Goal: Information Seeking & Learning: Learn about a topic

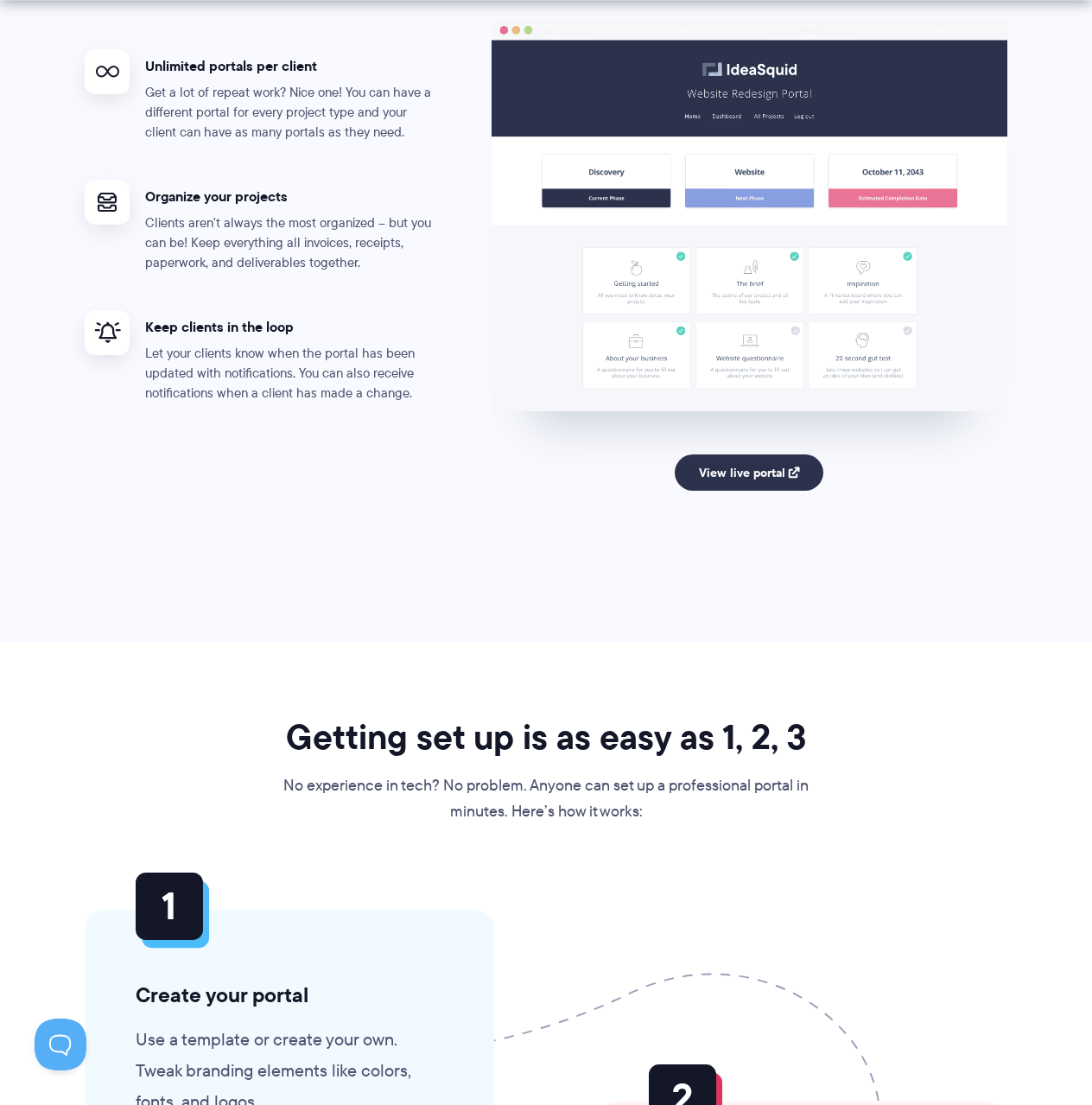
scroll to position [3543, 0]
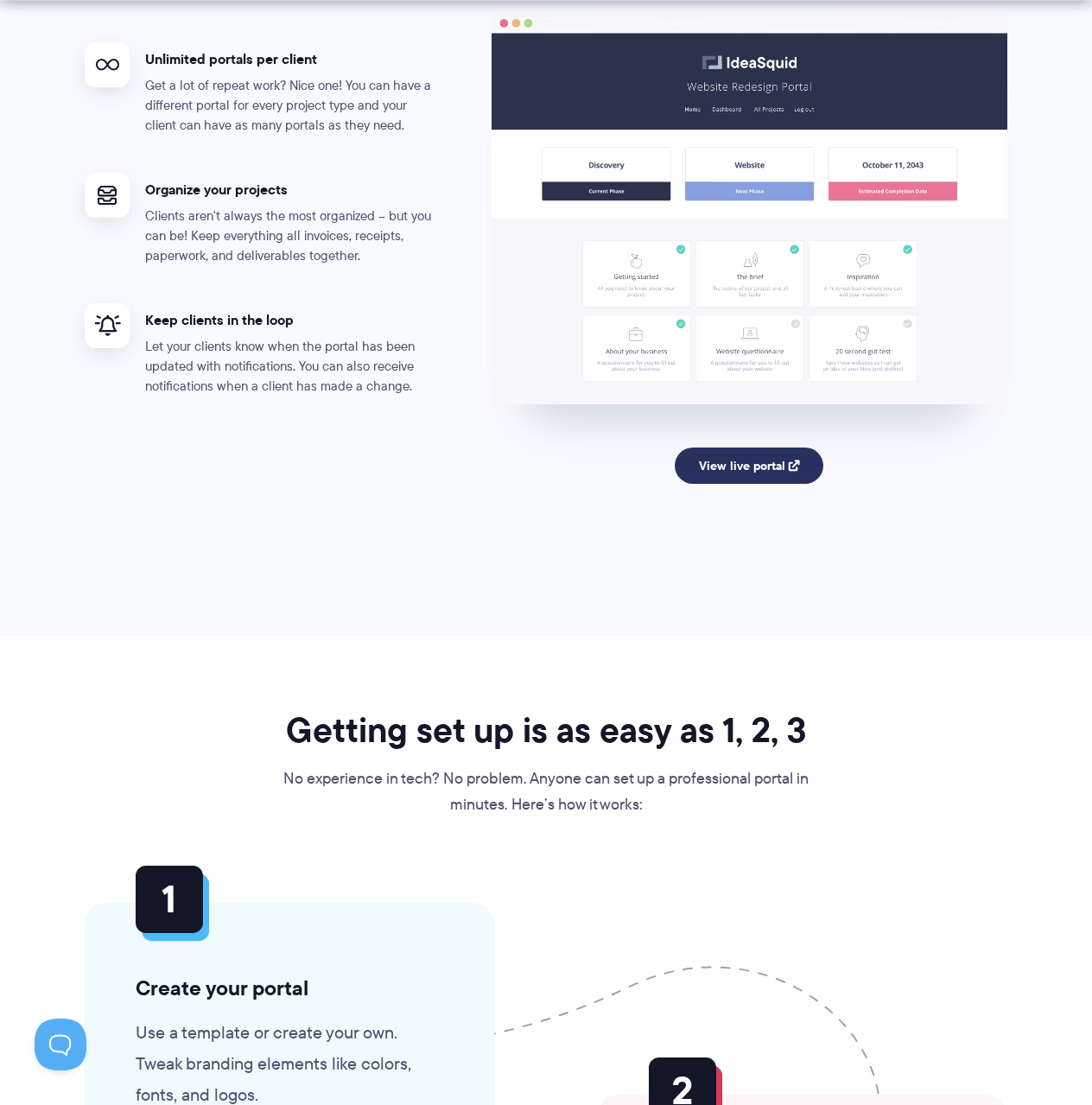
click at [699, 476] on link "View live portal" at bounding box center [749, 465] width 149 height 36
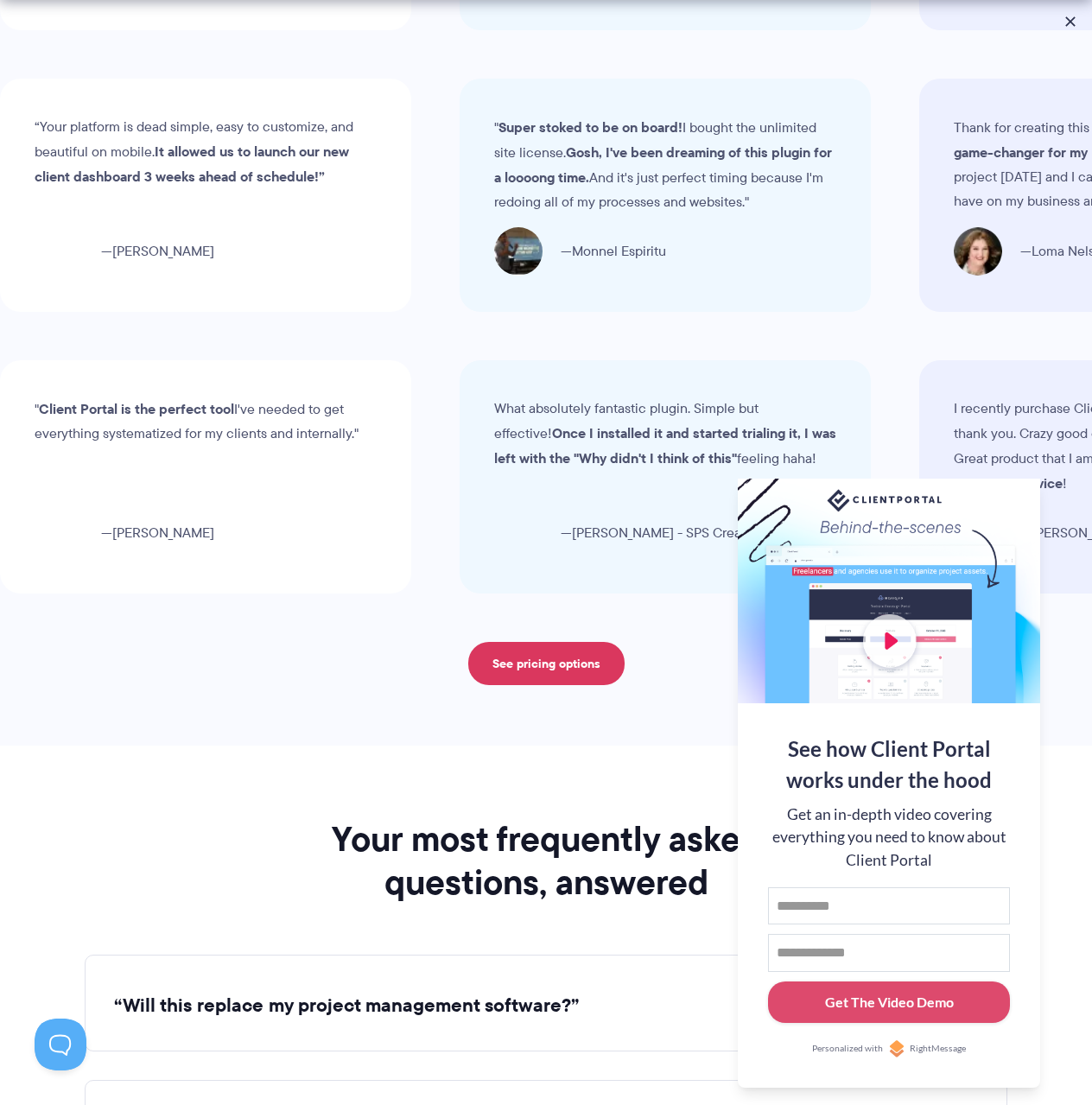
scroll to position [6308, 0]
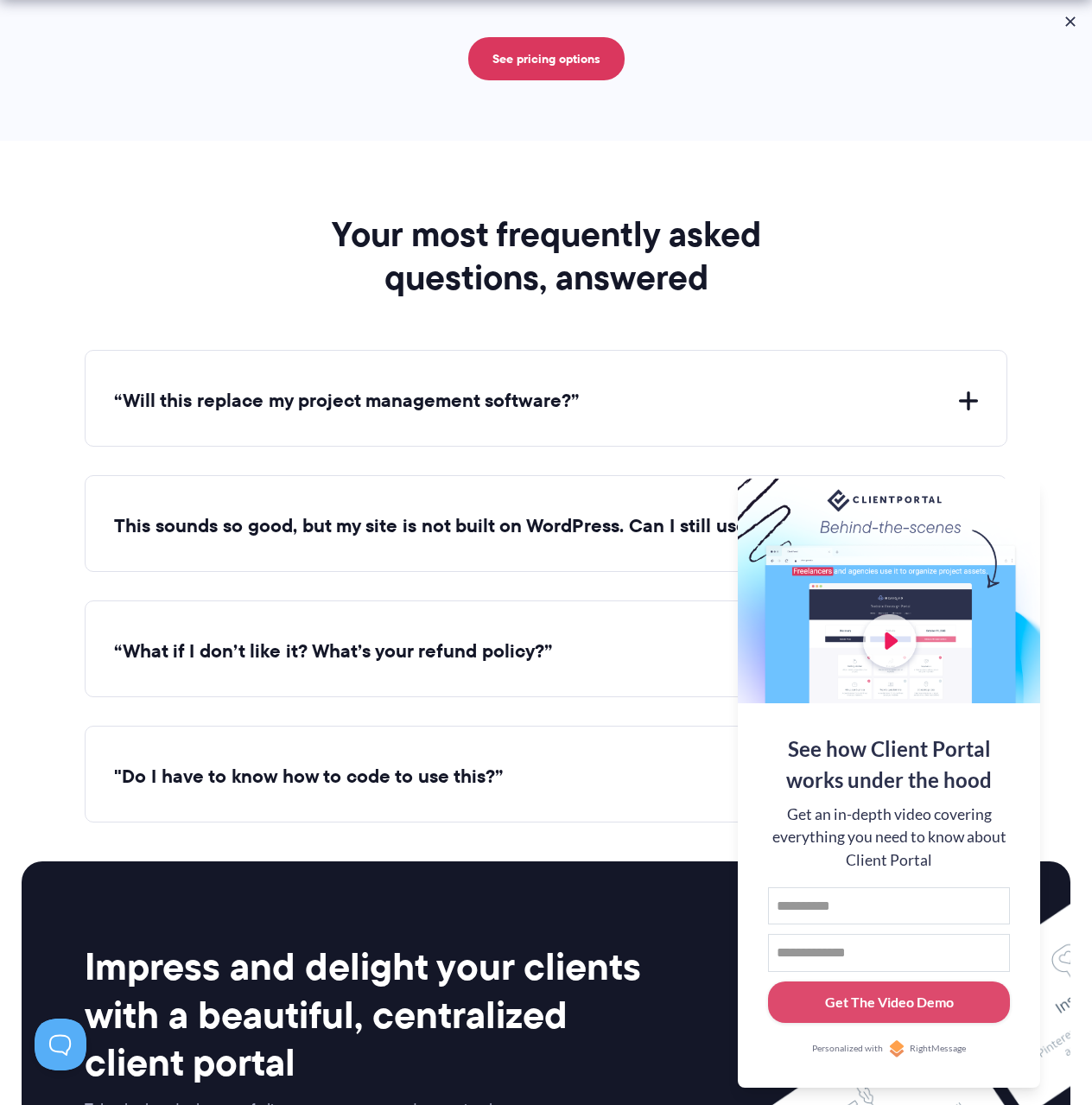
click at [497, 667] on div "“What if I don’t like it? What’s your refund policy?” If Client Portal doesn't …" at bounding box center [546, 649] width 923 height 96
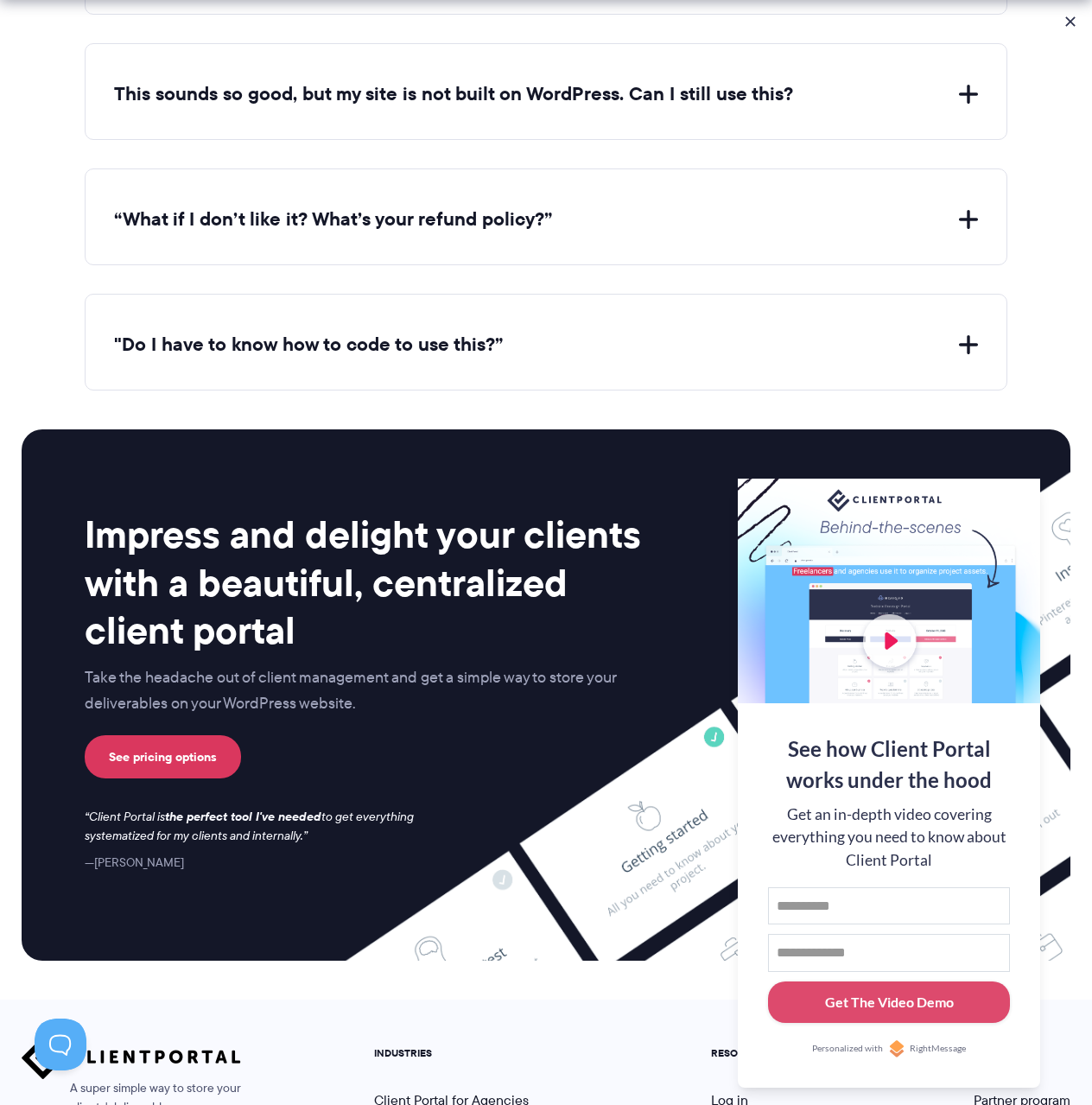
scroll to position [7026, 0]
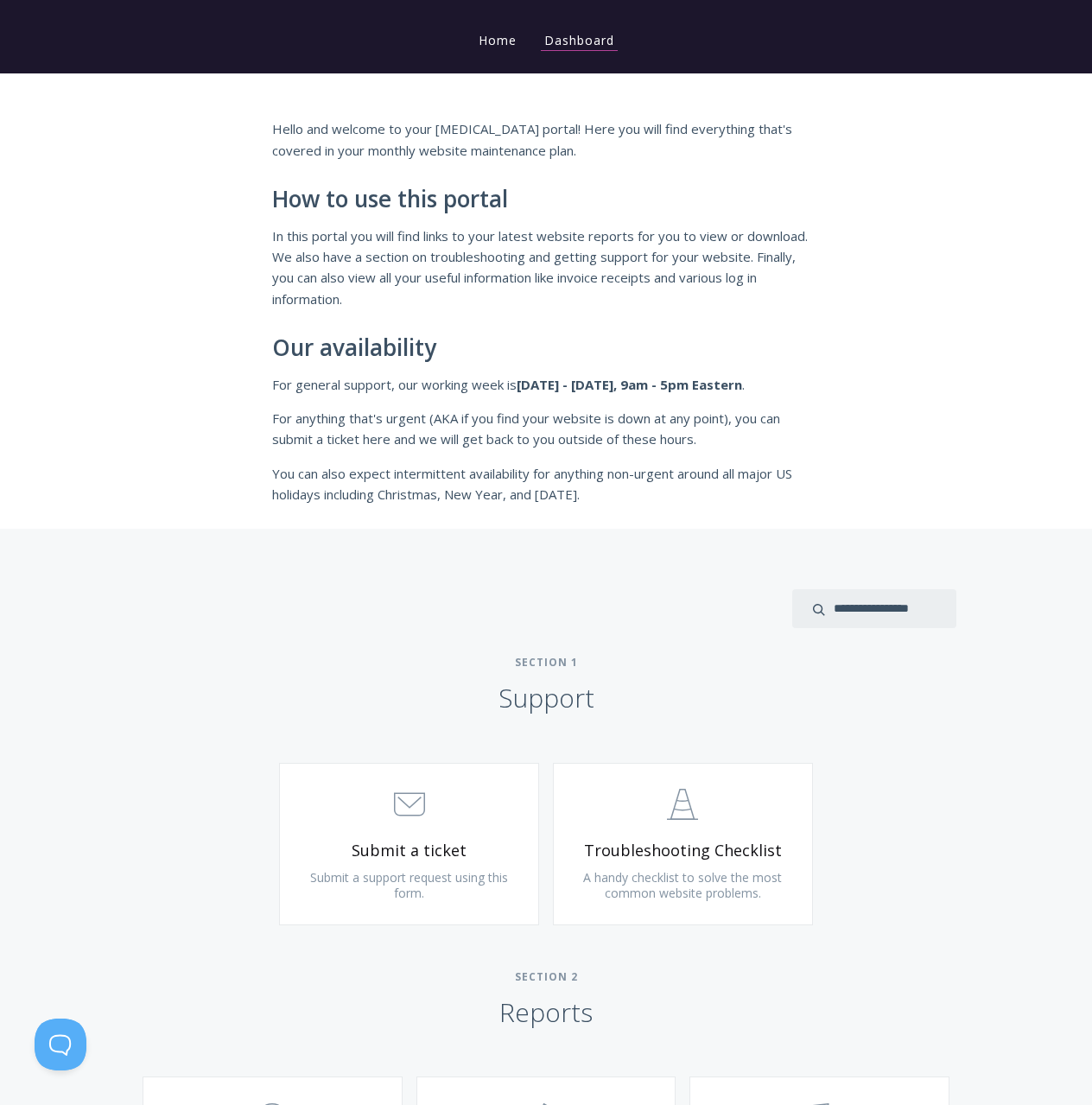
scroll to position [57, 0]
